Goal: Obtain resource: Download file/media

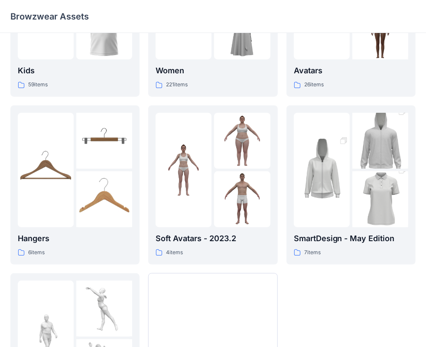
scroll to position [215, 0]
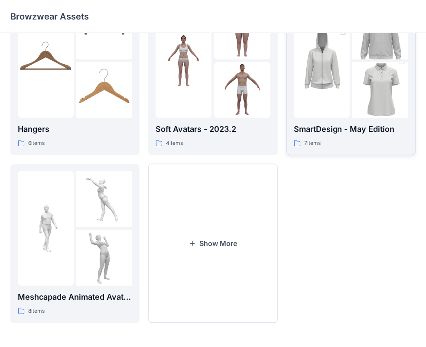
click at [322, 113] on div at bounding box center [322, 60] width 56 height 114
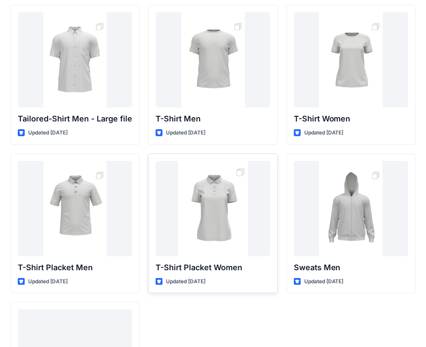
scroll to position [87, 0]
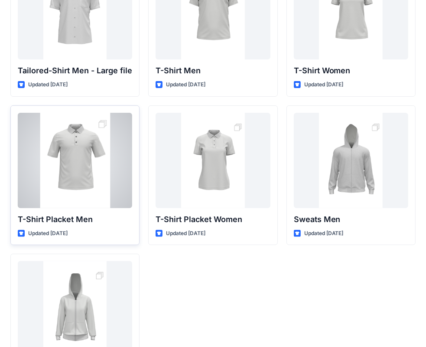
click at [75, 194] on div at bounding box center [75, 160] width 114 height 95
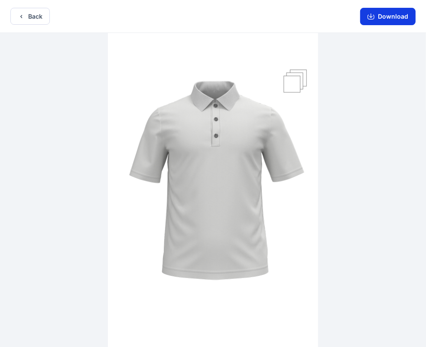
click at [389, 16] on button "Download" at bounding box center [387, 16] width 55 height 17
click at [40, 20] on button "Back" at bounding box center [29, 16] width 39 height 17
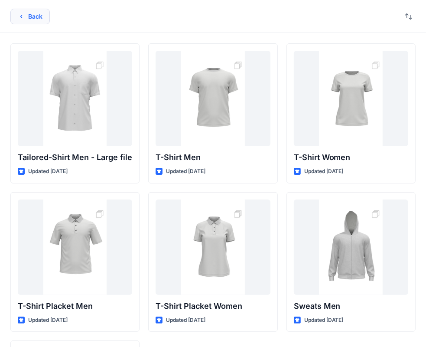
click at [40, 23] on button "Back" at bounding box center [29, 17] width 39 height 16
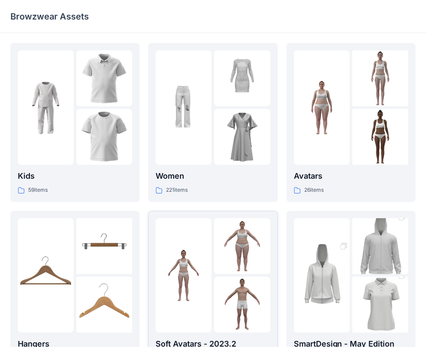
scroll to position [215, 0]
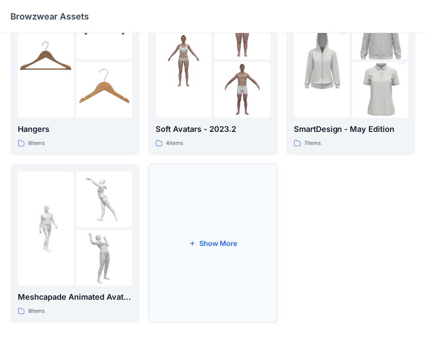
click at [205, 241] on button "Show More" at bounding box center [212, 243] width 129 height 159
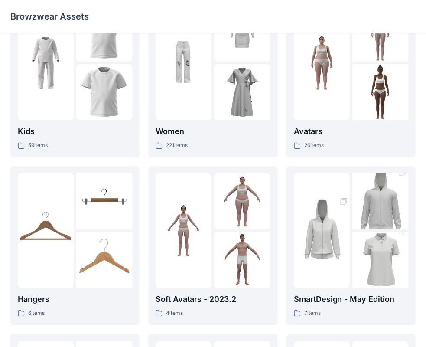
scroll to position [0, 0]
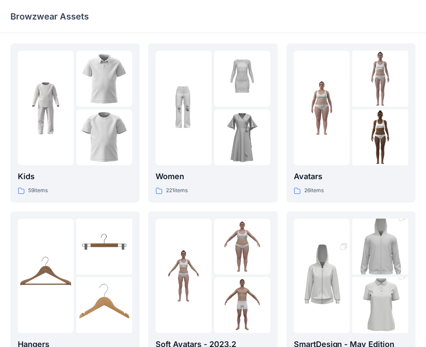
click at [50, 16] on p "Browzwear Assets" at bounding box center [49, 16] width 78 height 12
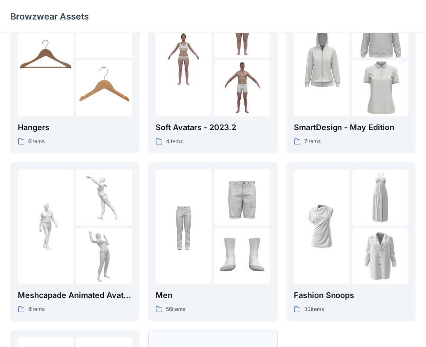
scroll to position [383, 0]
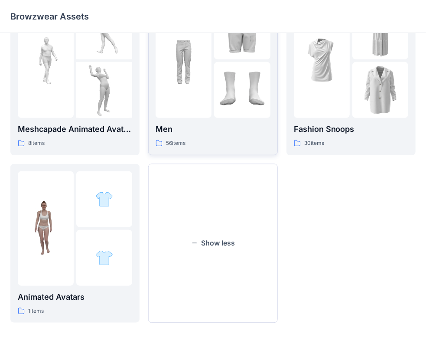
click at [180, 94] on div at bounding box center [184, 60] width 56 height 114
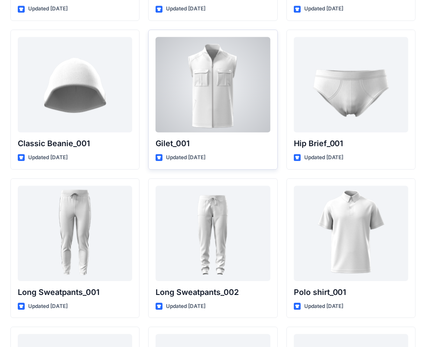
scroll to position [1724, 0]
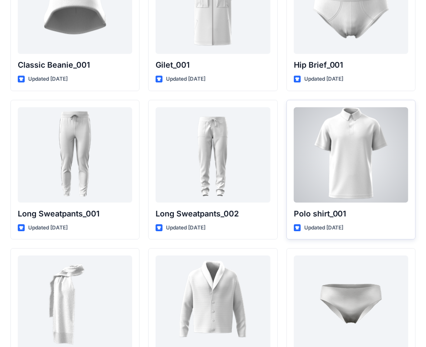
click at [338, 145] on div at bounding box center [351, 154] width 114 height 95
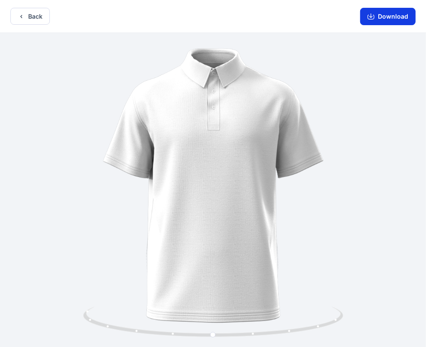
click at [378, 13] on button "Download" at bounding box center [387, 16] width 55 height 17
click at [390, 18] on button "Download" at bounding box center [387, 16] width 55 height 17
